Goal: Transaction & Acquisition: Purchase product/service

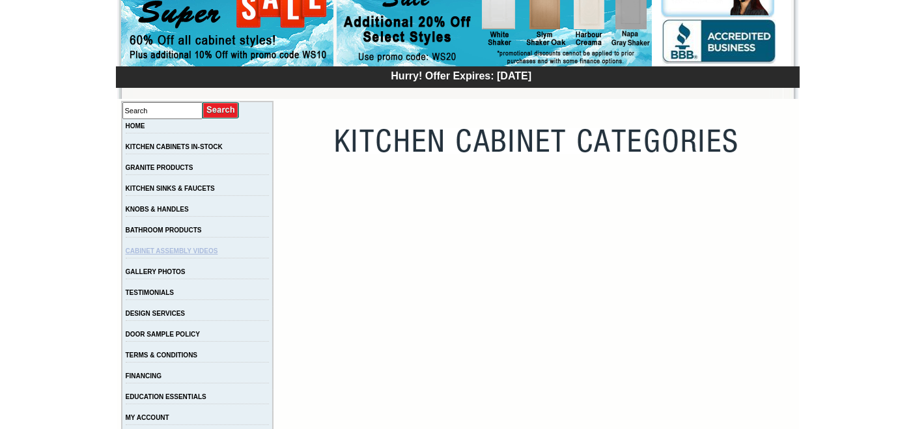
scroll to position [145, 0]
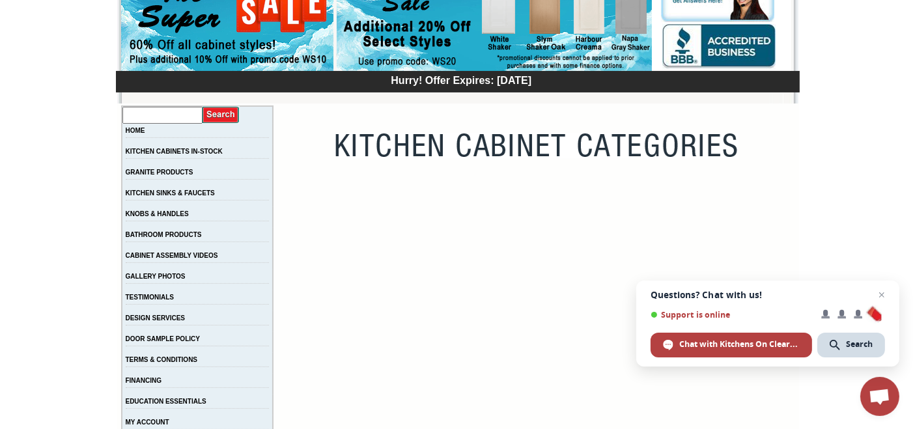
click at [175, 117] on input "text" at bounding box center [162, 115] width 80 height 17
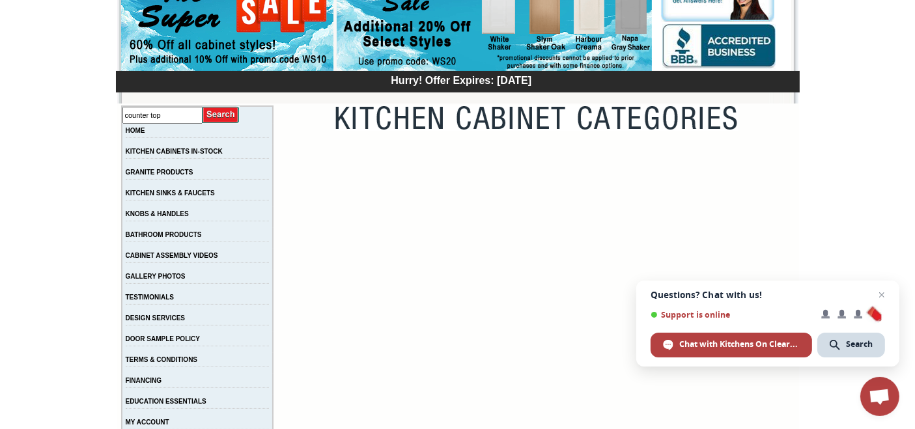
type input "counter top"
click at [223, 106] on input "image" at bounding box center [221, 115] width 37 height 18
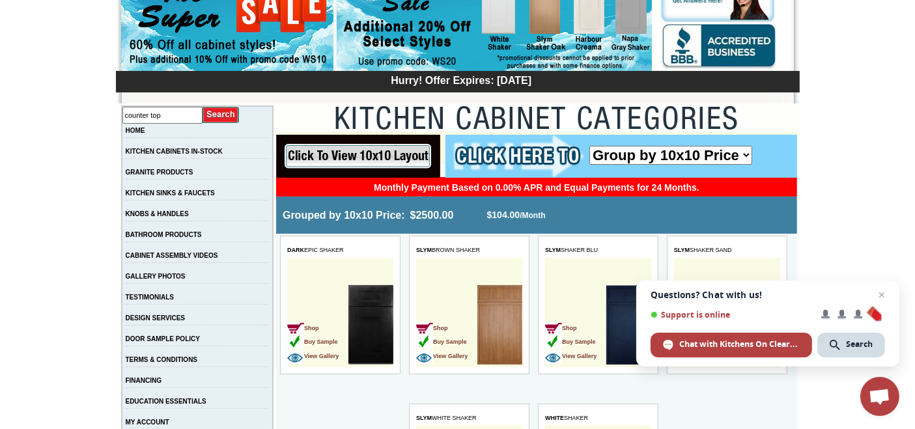
scroll to position [0, 0]
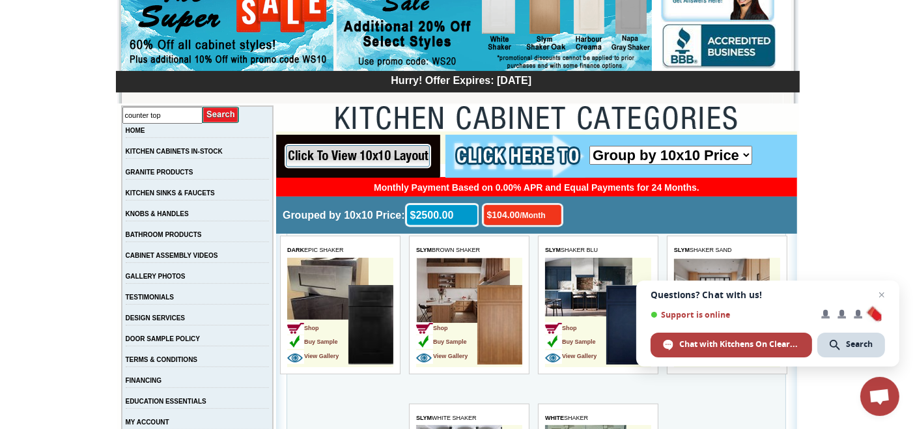
click at [225, 111] on input "image" at bounding box center [221, 115] width 37 height 18
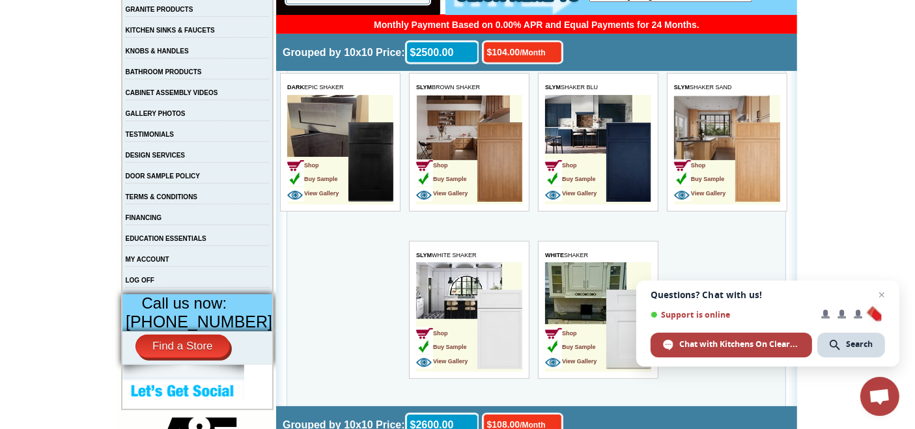
scroll to position [362, 0]
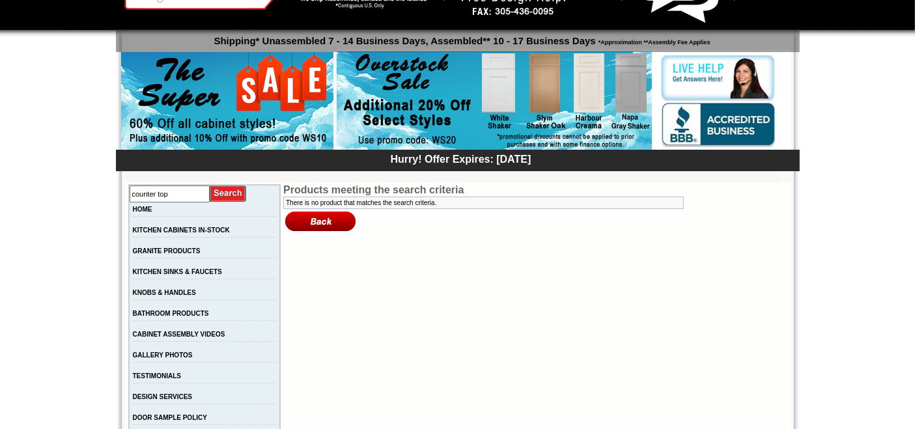
scroll to position [145, 0]
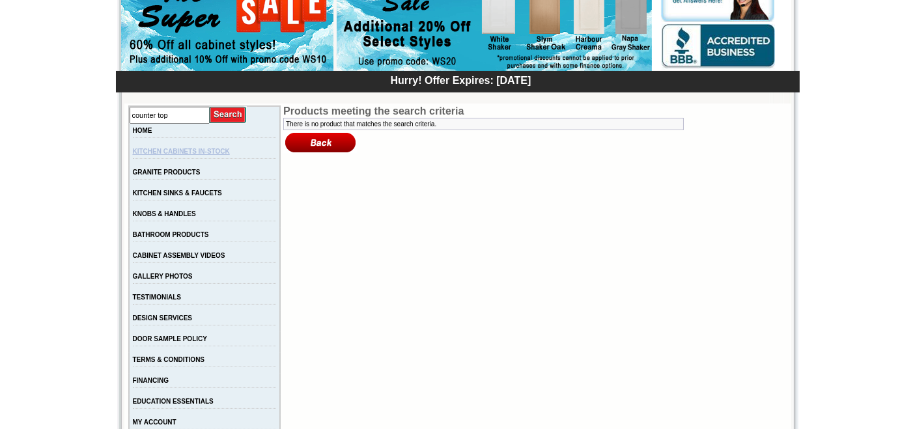
click at [208, 151] on link "KITCHEN CABINETS IN-STOCK" at bounding box center [181, 151] width 97 height 7
click at [212, 148] on link "KITCHEN CABINETS IN-STOCK" at bounding box center [181, 151] width 97 height 7
click at [230, 154] on link "KITCHEN CABINETS IN-STOCK" at bounding box center [181, 151] width 97 height 7
click at [197, 112] on input "text" at bounding box center [170, 115] width 80 height 17
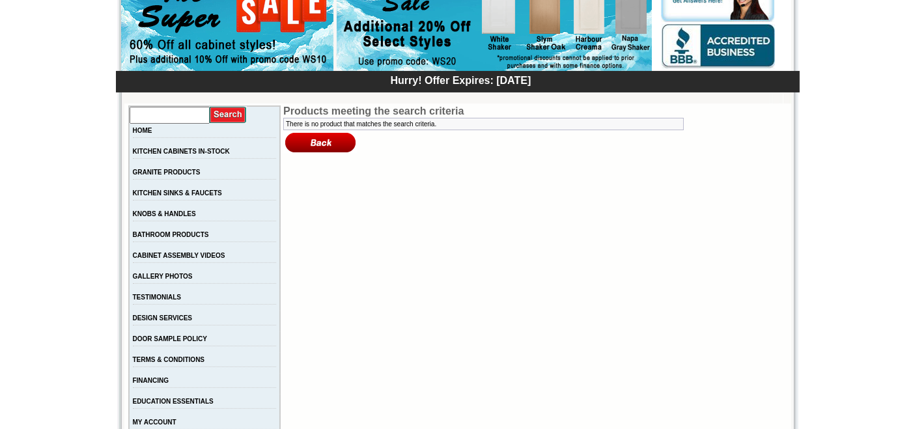
click at [197, 112] on input "text" at bounding box center [170, 115] width 80 height 17
click at [166, 152] on link "KITCHEN CABINETS IN-STOCK" at bounding box center [181, 151] width 97 height 7
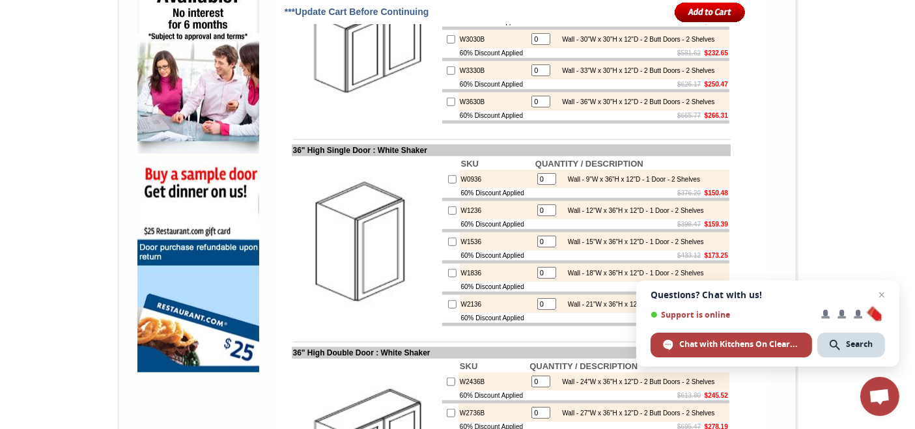
scroll to position [651, 0]
